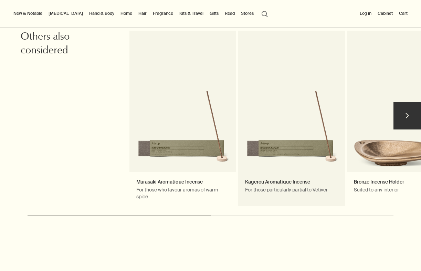
scroll to position [726, 0]
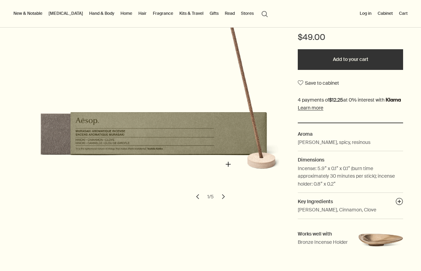
scroll to position [83, 0]
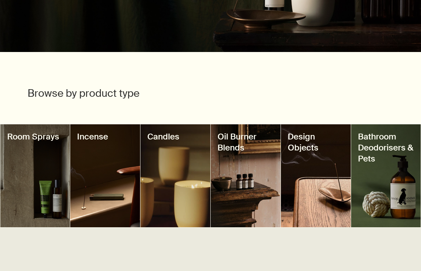
scroll to position [191, 0]
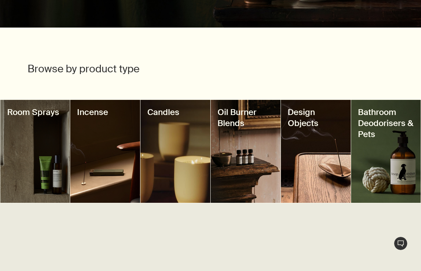
click at [97, 135] on div at bounding box center [105, 151] width 70 height 103
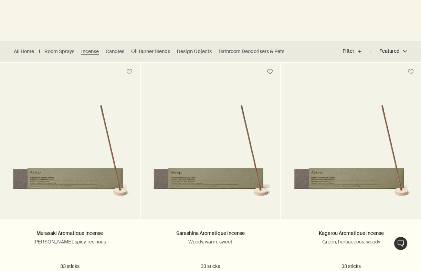
scroll to position [189, 0]
